Goal: Book appointment/travel/reservation

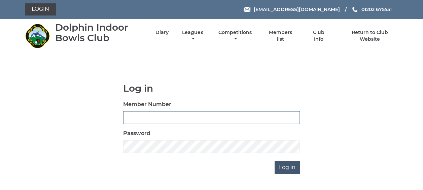
type input "3863"
click at [280, 167] on input "Log in" at bounding box center [287, 167] width 25 height 13
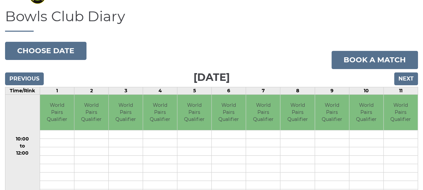
scroll to position [34, 0]
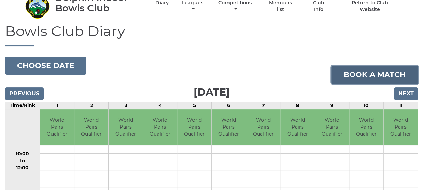
click at [359, 75] on link "Book a match" at bounding box center [375, 75] width 87 height 18
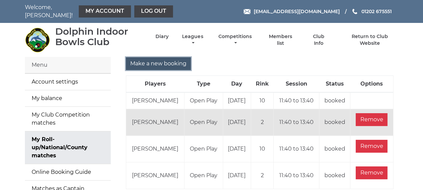
click at [159, 59] on input "Make a new booking" at bounding box center [158, 63] width 65 height 13
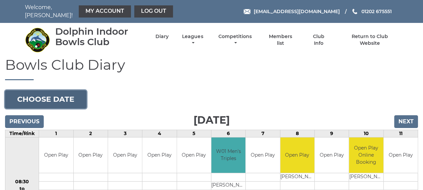
click at [72, 96] on button "Choose date" at bounding box center [45, 99] width 81 height 18
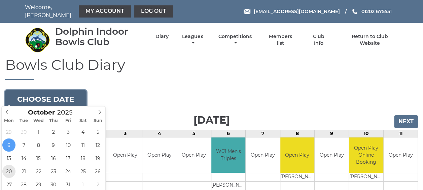
type input "[DATE]"
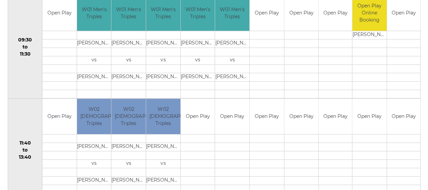
scroll to position [269, 0]
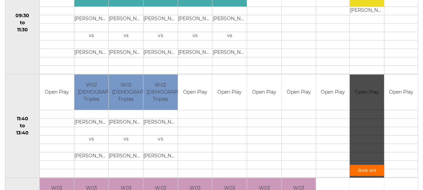
click at [363, 166] on link "Book slot" at bounding box center [367, 170] width 34 height 11
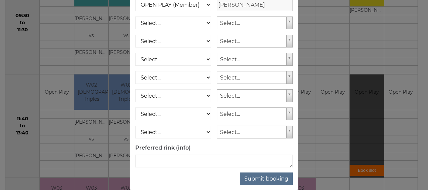
scroll to position [122, 0]
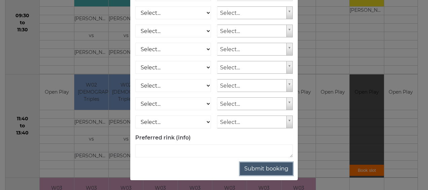
click at [263, 168] on button "Submit booking" at bounding box center [266, 168] width 53 height 13
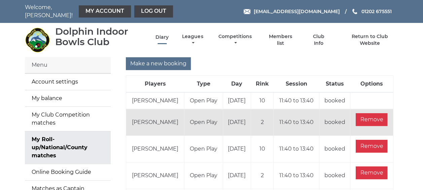
click at [165, 34] on link "Diary" at bounding box center [162, 37] width 13 height 6
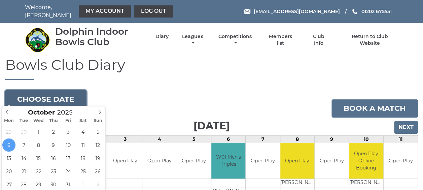
click at [62, 96] on button "Choose date" at bounding box center [45, 99] width 81 height 18
type input "[DATE]"
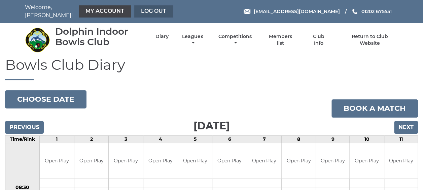
click at [143, 10] on link "Log out" at bounding box center [153, 11] width 39 height 12
